Goal: Transaction & Acquisition: Purchase product/service

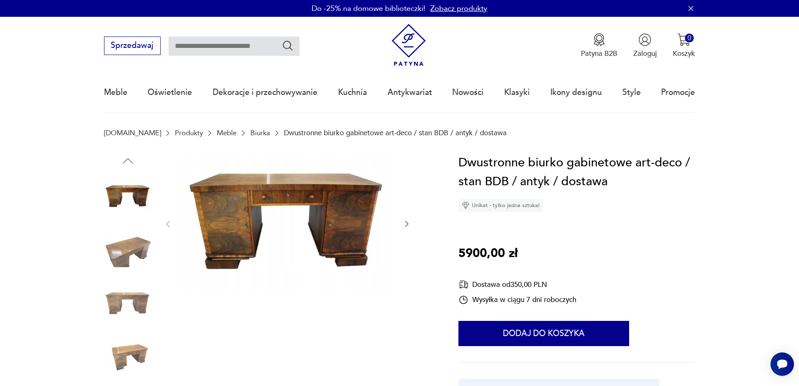
click at [406, 219] on button "button" at bounding box center [407, 224] width 8 height 10
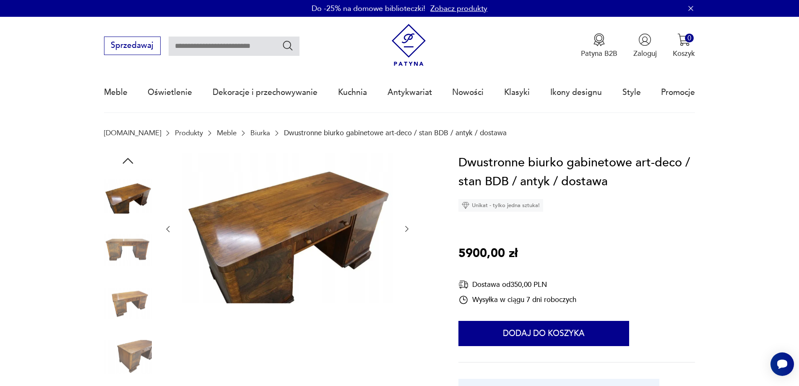
click at [406, 219] on div at bounding box center [288, 229] width 248 height 152
click at [409, 232] on icon "button" at bounding box center [407, 229] width 8 height 8
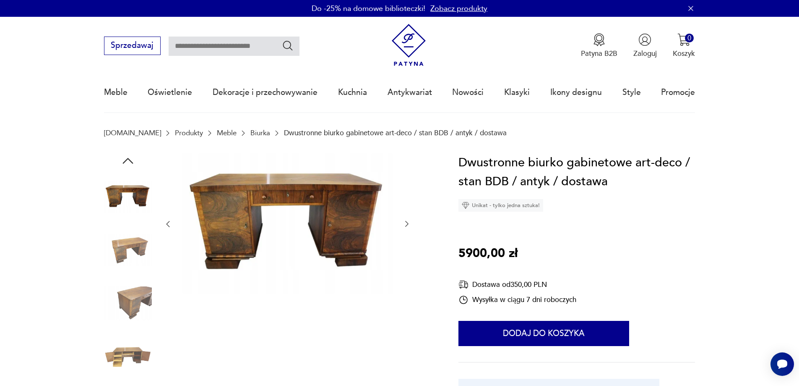
click at [409, 232] on div at bounding box center [288, 224] width 248 height 142
click at [408, 220] on icon "button" at bounding box center [407, 223] width 8 height 8
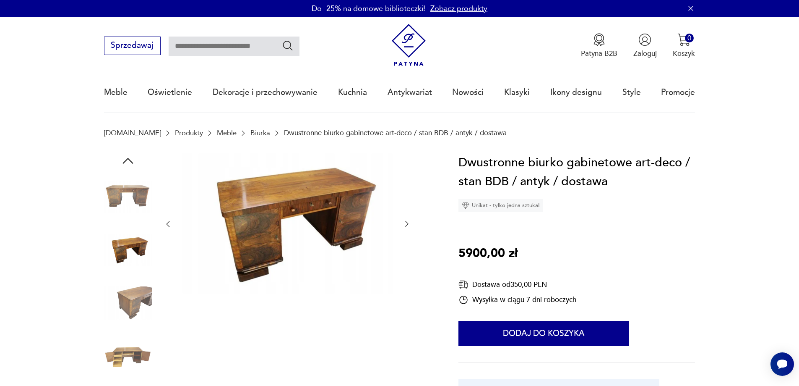
click at [408, 220] on icon "button" at bounding box center [407, 223] width 8 height 8
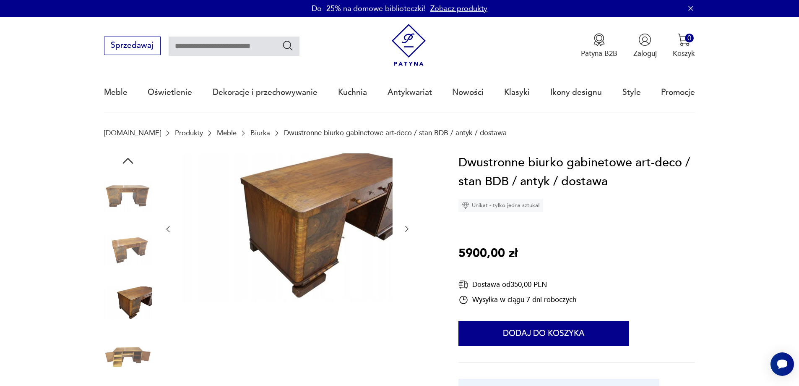
click at [408, 220] on div at bounding box center [288, 229] width 248 height 152
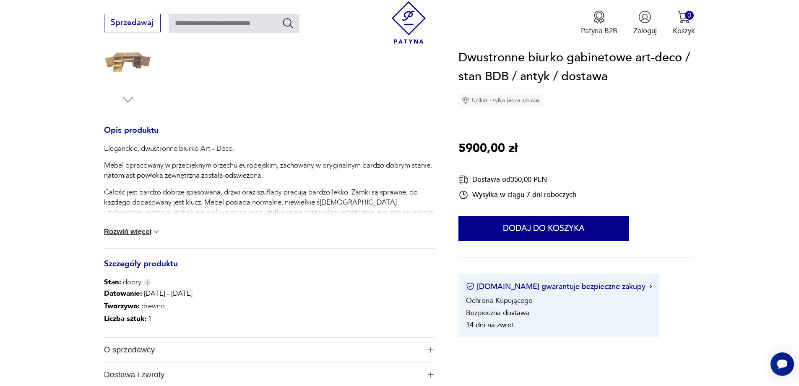
scroll to position [294, 0]
click at [157, 235] on img at bounding box center [156, 232] width 8 height 8
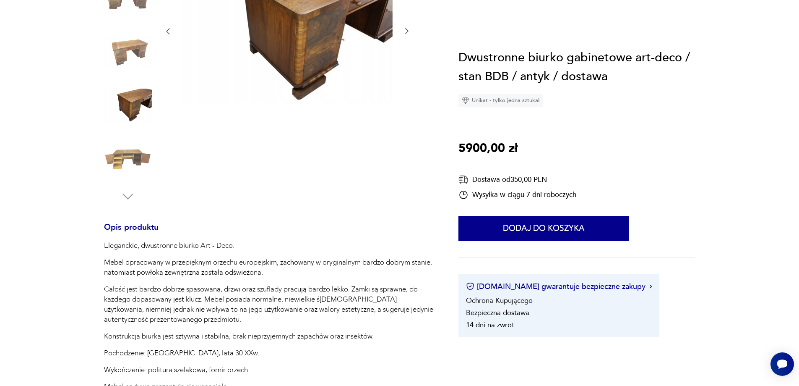
scroll to position [0, 0]
